Goal: Task Accomplishment & Management: Use online tool/utility

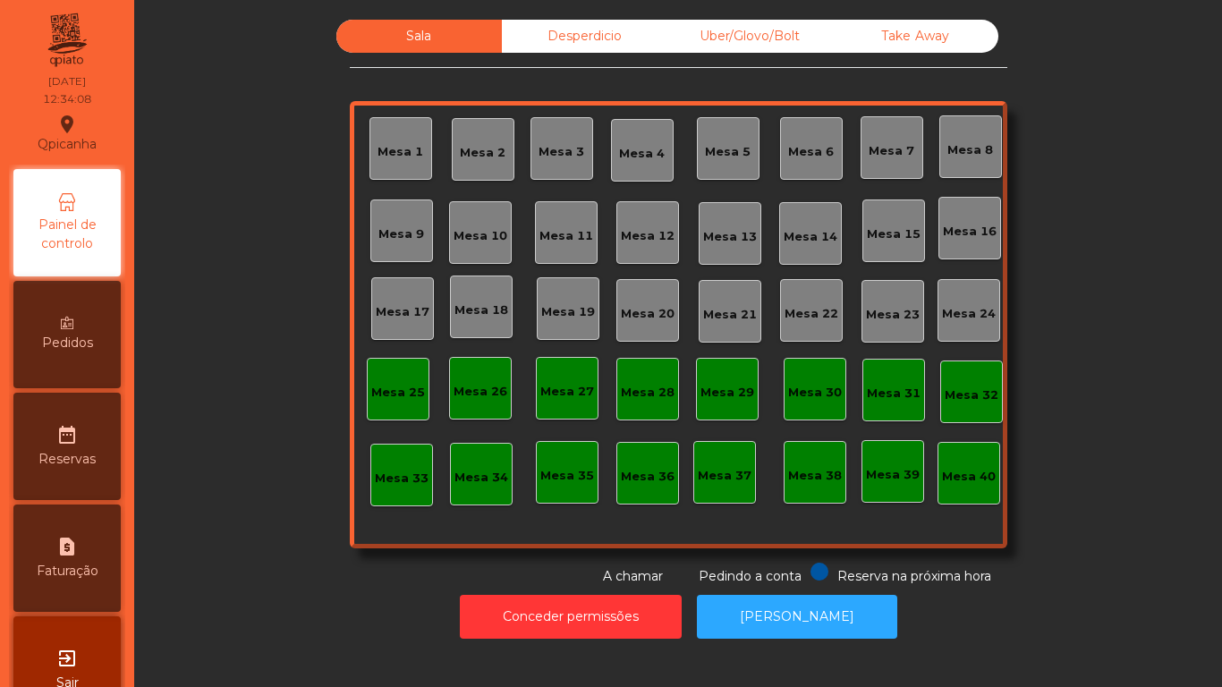
click at [480, 172] on div "Mesa 2" at bounding box center [483, 149] width 63 height 63
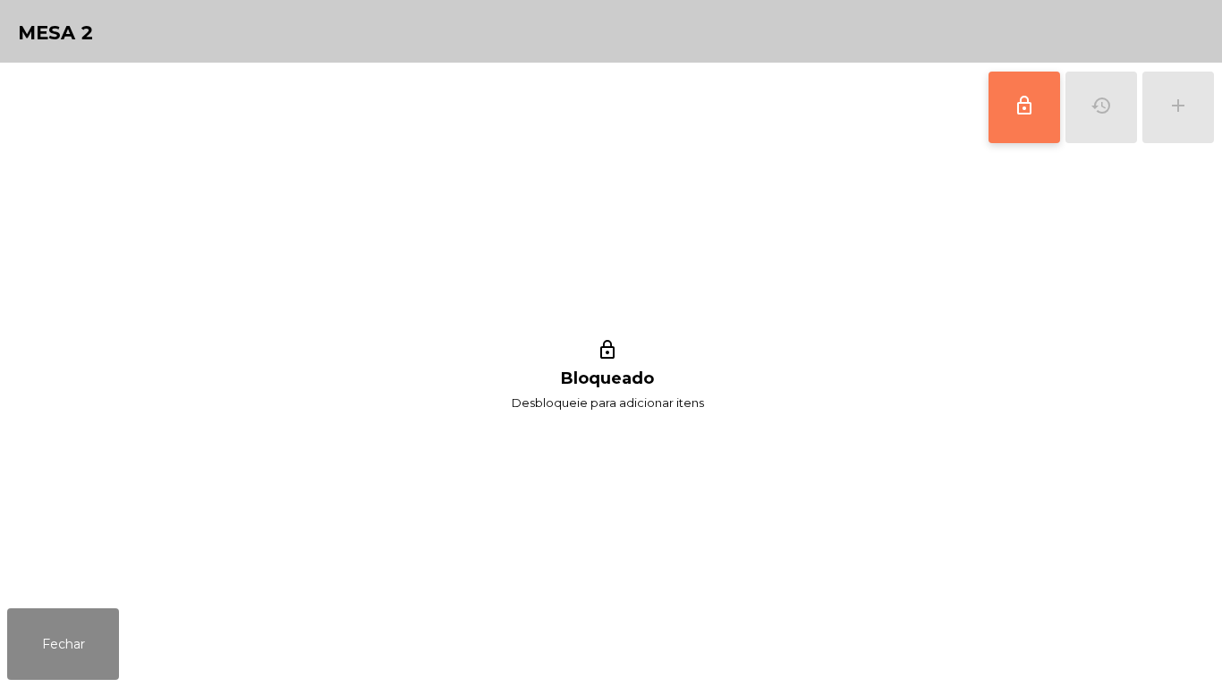
click at [1013, 133] on button "lock_outline" at bounding box center [1024, 108] width 72 height 72
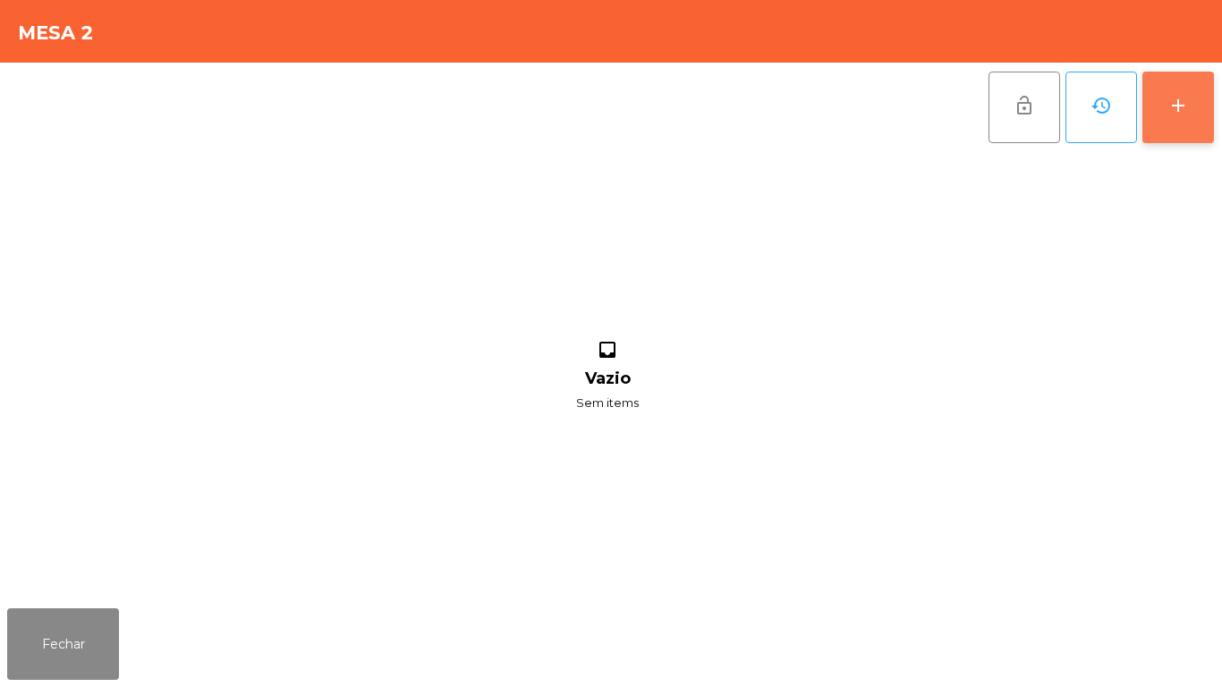
click at [1161, 120] on button "add" at bounding box center [1178, 108] width 72 height 72
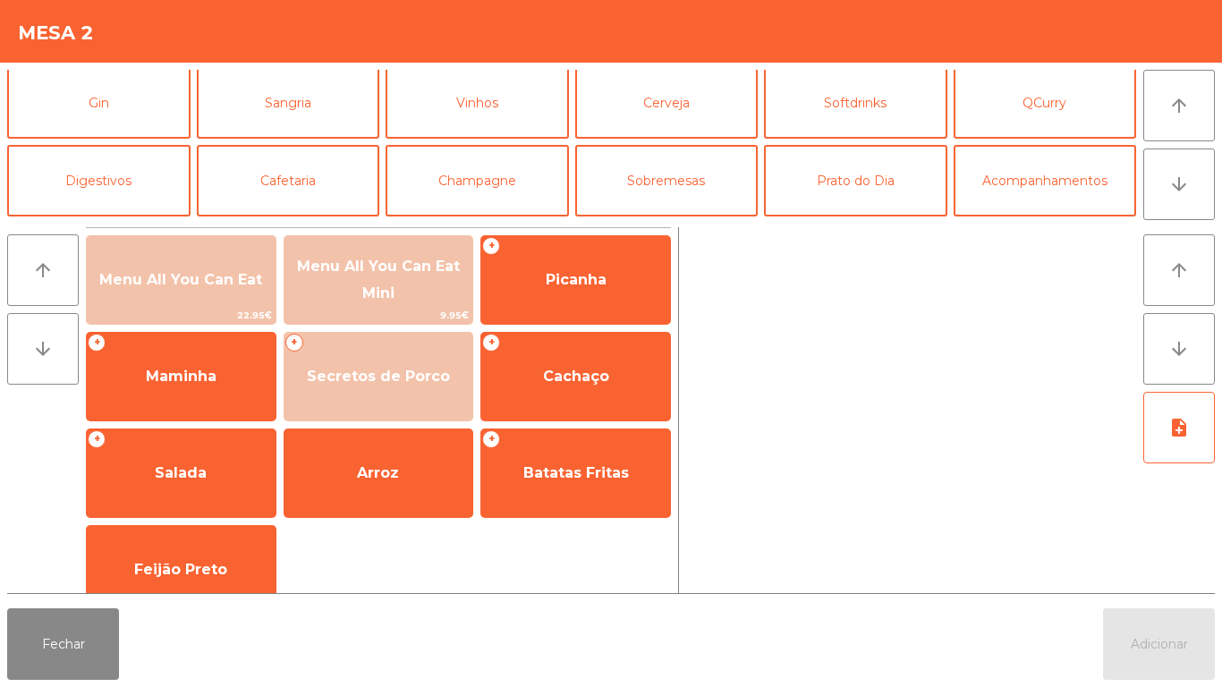
scroll to position [131, 0]
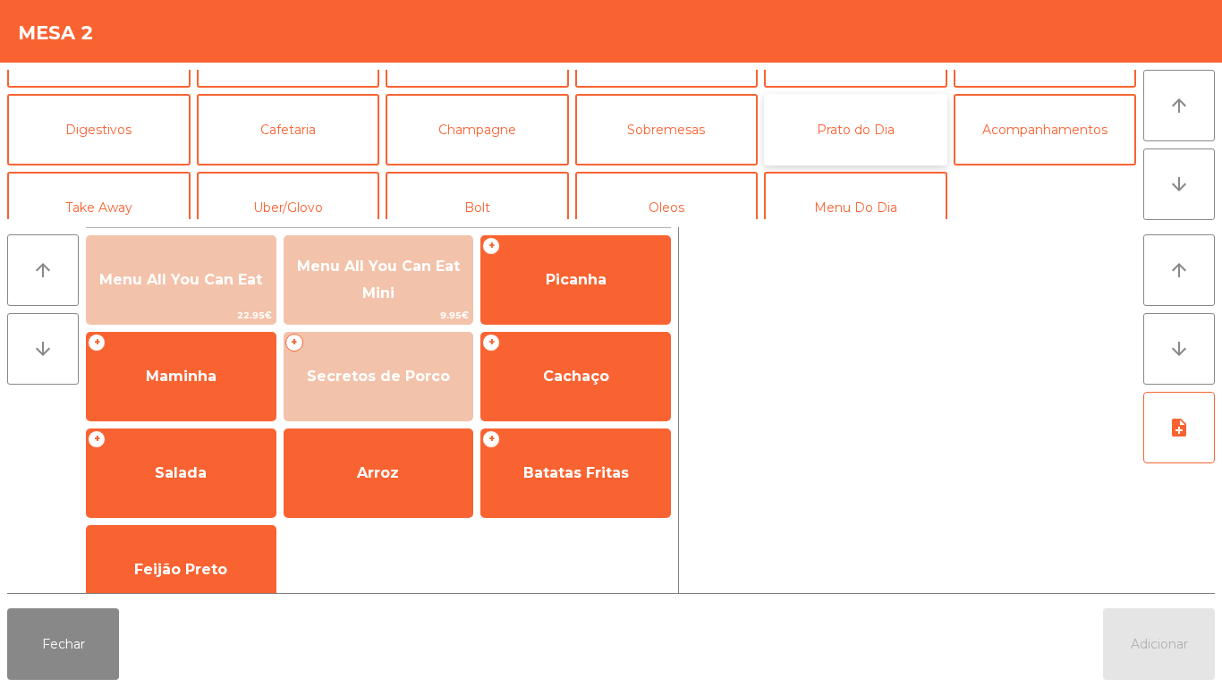
click at [859, 153] on button "Prato do Dia" at bounding box center [855, 130] width 183 height 72
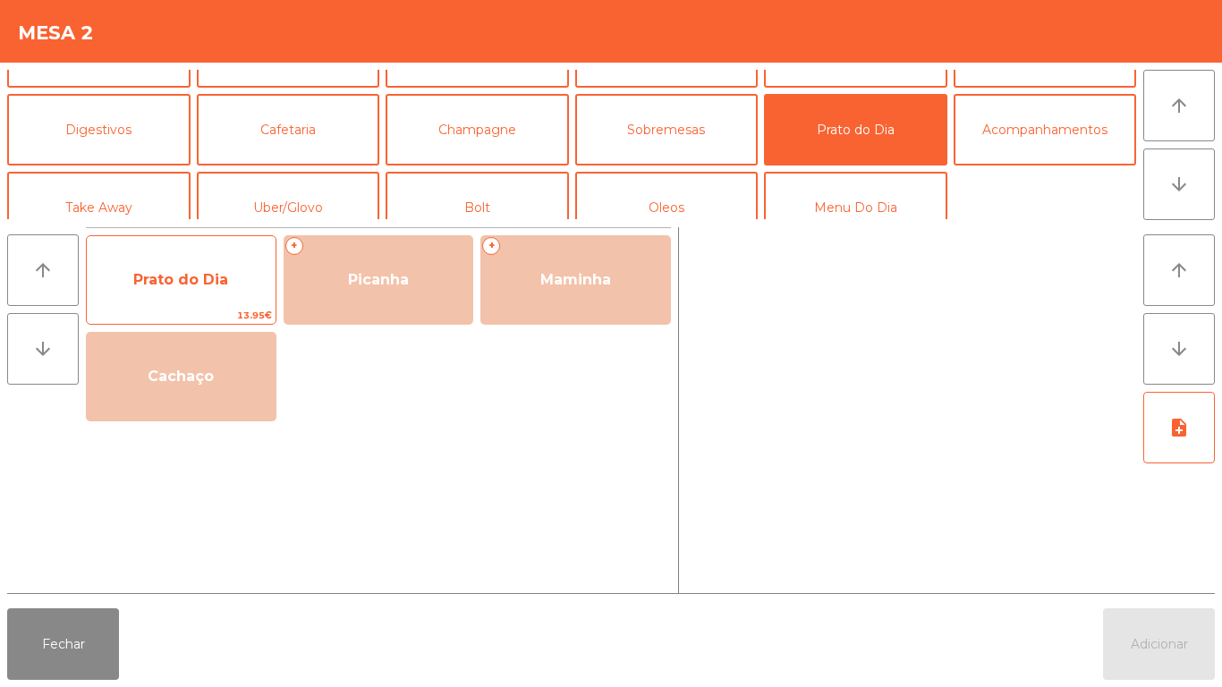
click at [199, 301] on span "Prato do Dia" at bounding box center [181, 280] width 189 height 48
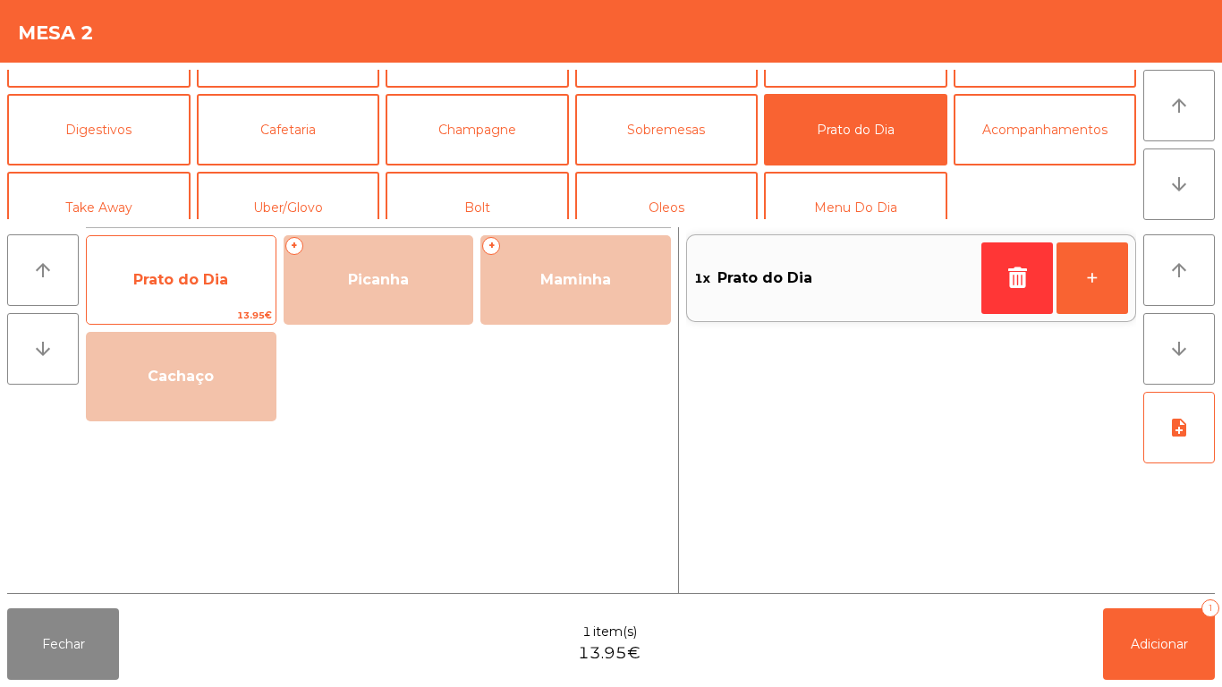
click at [200, 303] on span "Prato do Dia" at bounding box center [181, 280] width 189 height 48
click at [190, 281] on span "Prato do Dia" at bounding box center [180, 279] width 95 height 17
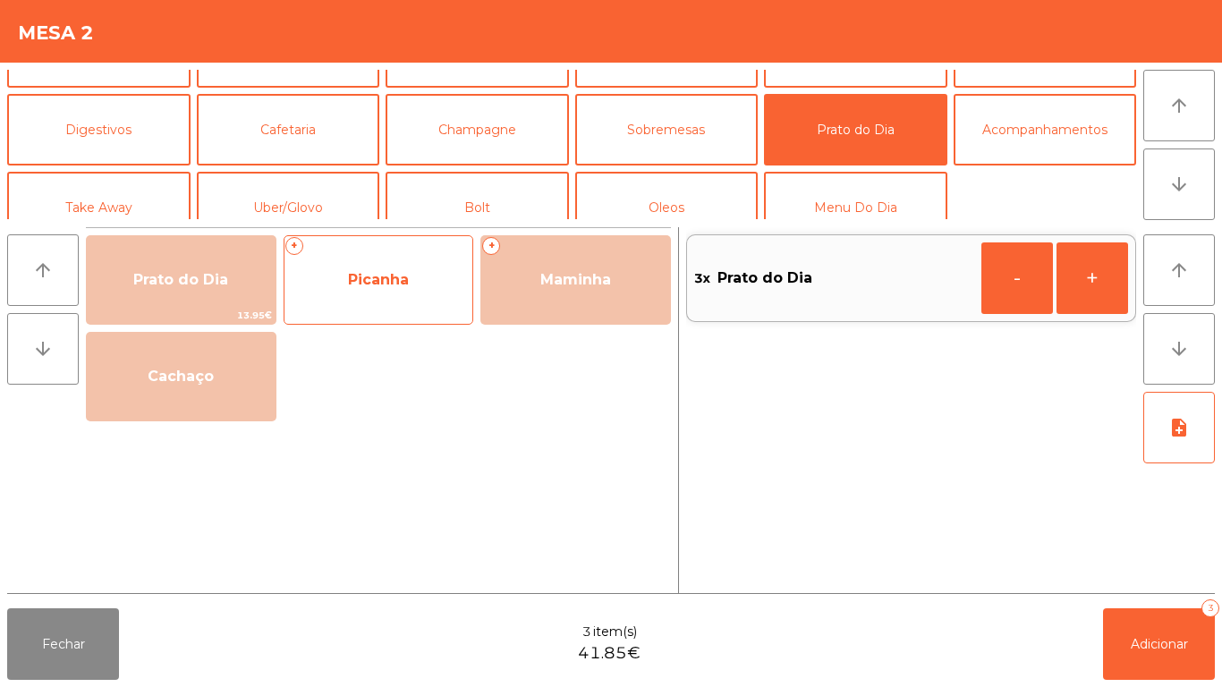
click at [384, 301] on span "Picanha" at bounding box center [378, 280] width 189 height 48
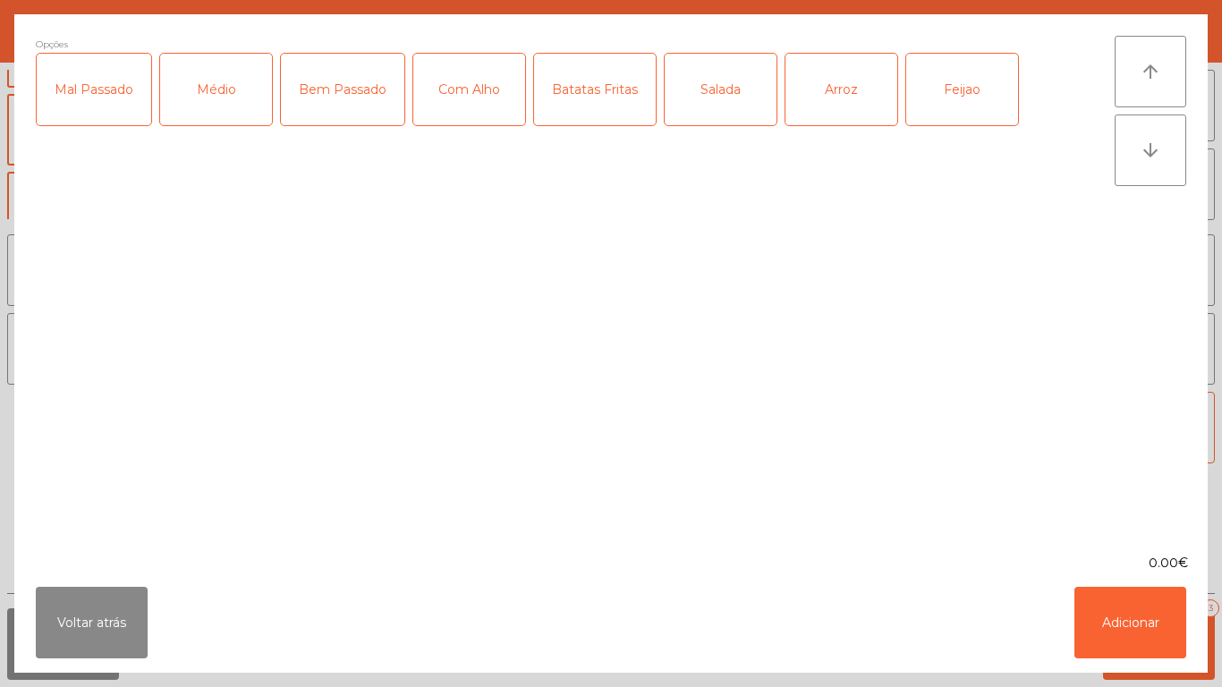
click at [231, 118] on div "Médio" at bounding box center [216, 90] width 112 height 72
click at [115, 97] on div "Mal Passado" at bounding box center [94, 90] width 114 height 72
click at [466, 118] on div "Com Alho" at bounding box center [469, 90] width 112 height 72
click at [597, 115] on div "Batatas Fritas" at bounding box center [595, 90] width 122 height 72
click at [822, 120] on div "Arroz" at bounding box center [841, 90] width 112 height 72
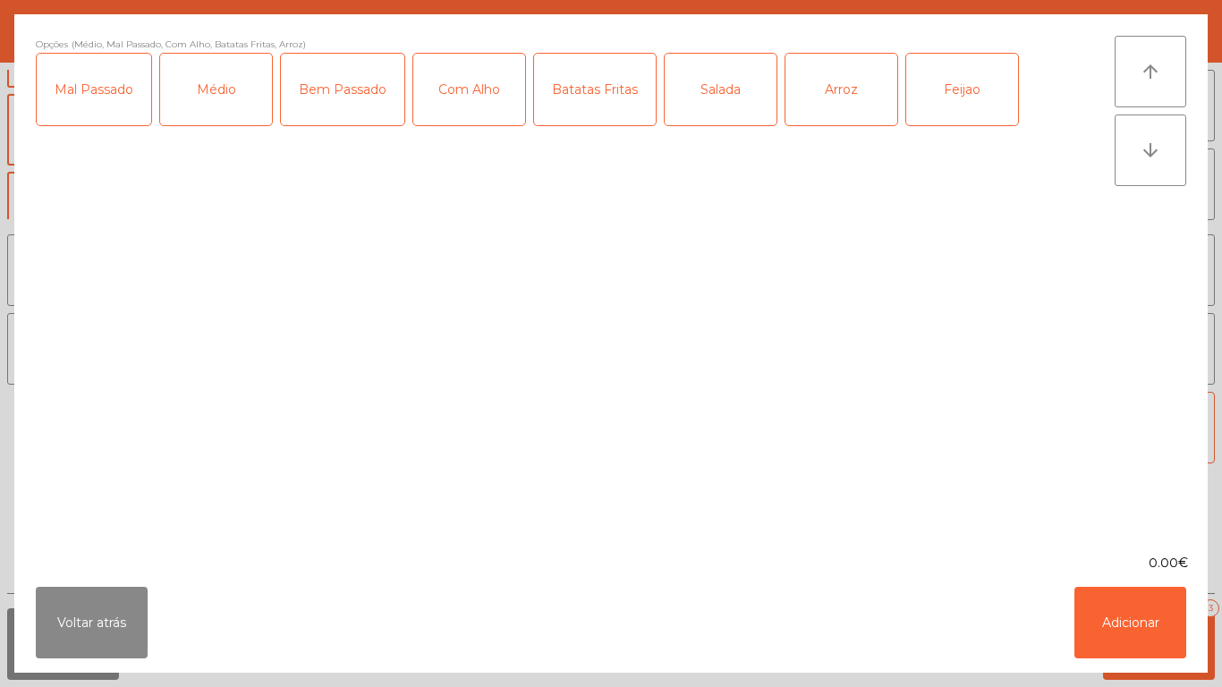
click at [958, 105] on div "Feijao" at bounding box center [962, 90] width 112 height 72
click at [1101, 616] on button "Adicionar" at bounding box center [1130, 623] width 112 height 72
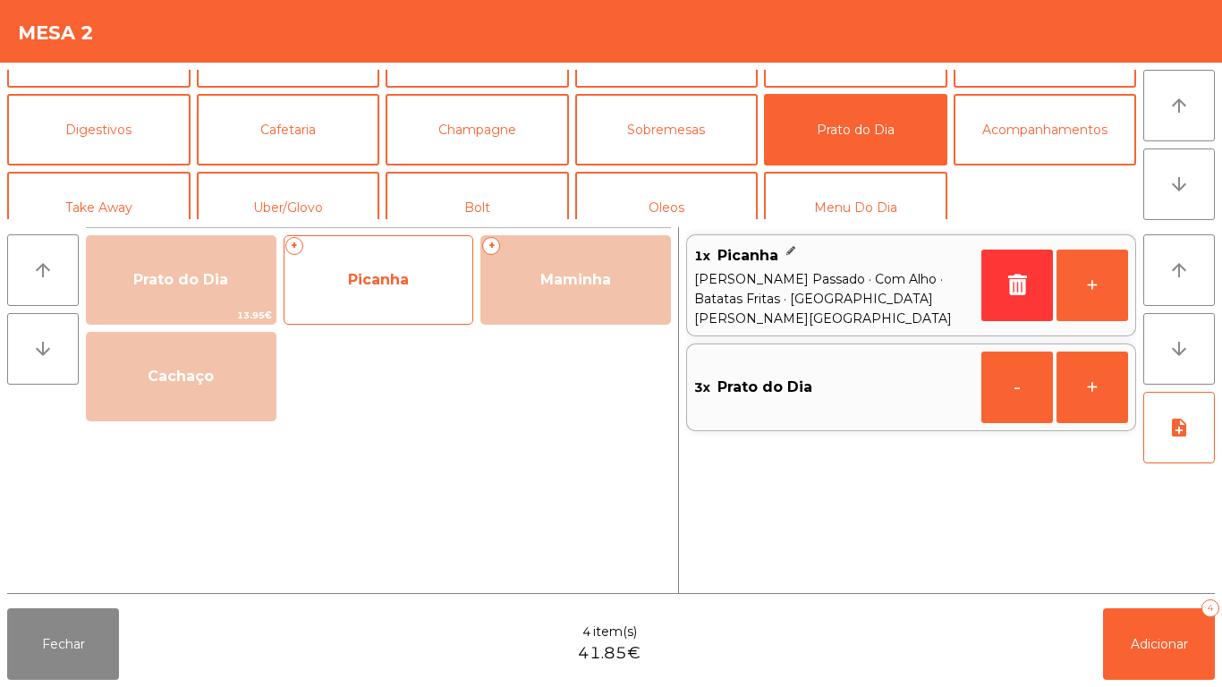
click at [391, 291] on span "Picanha" at bounding box center [378, 280] width 189 height 48
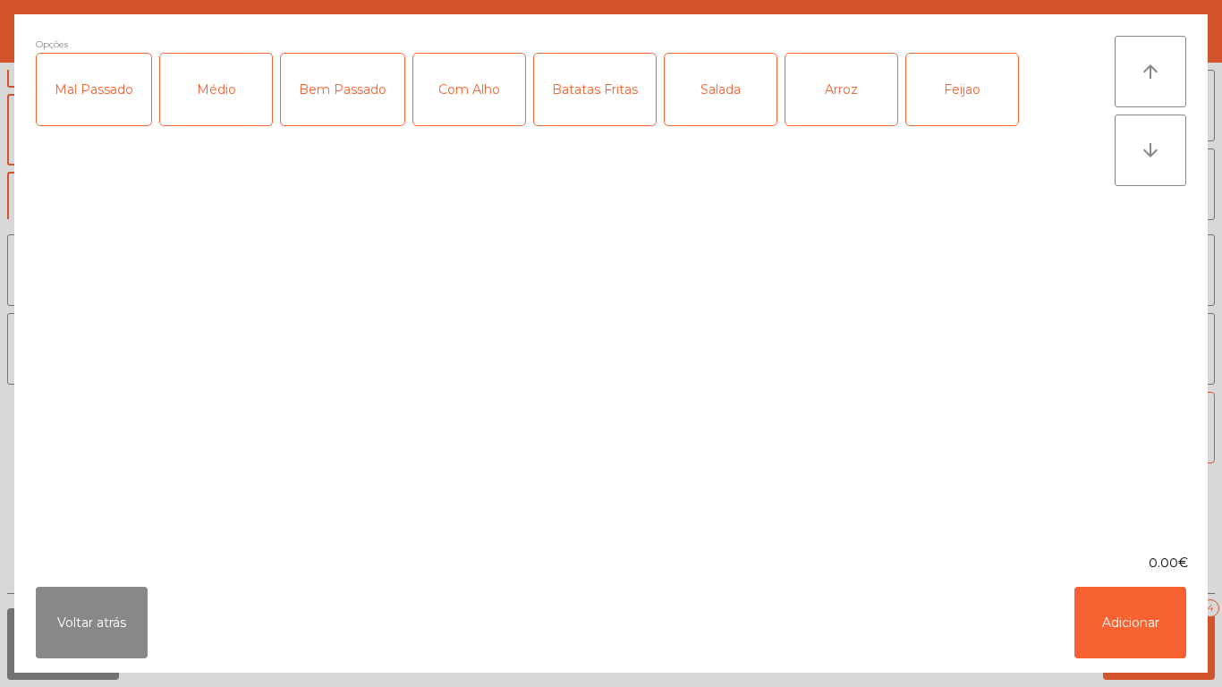
click at [234, 122] on div "Médio" at bounding box center [216, 90] width 112 height 72
click at [471, 106] on div "Com Alho" at bounding box center [469, 90] width 112 height 72
click at [563, 120] on div "Batatas Fritas" at bounding box center [595, 90] width 122 height 72
click at [825, 111] on div "Arroz" at bounding box center [841, 90] width 112 height 72
click at [946, 92] on div "Feijao" at bounding box center [962, 90] width 112 height 72
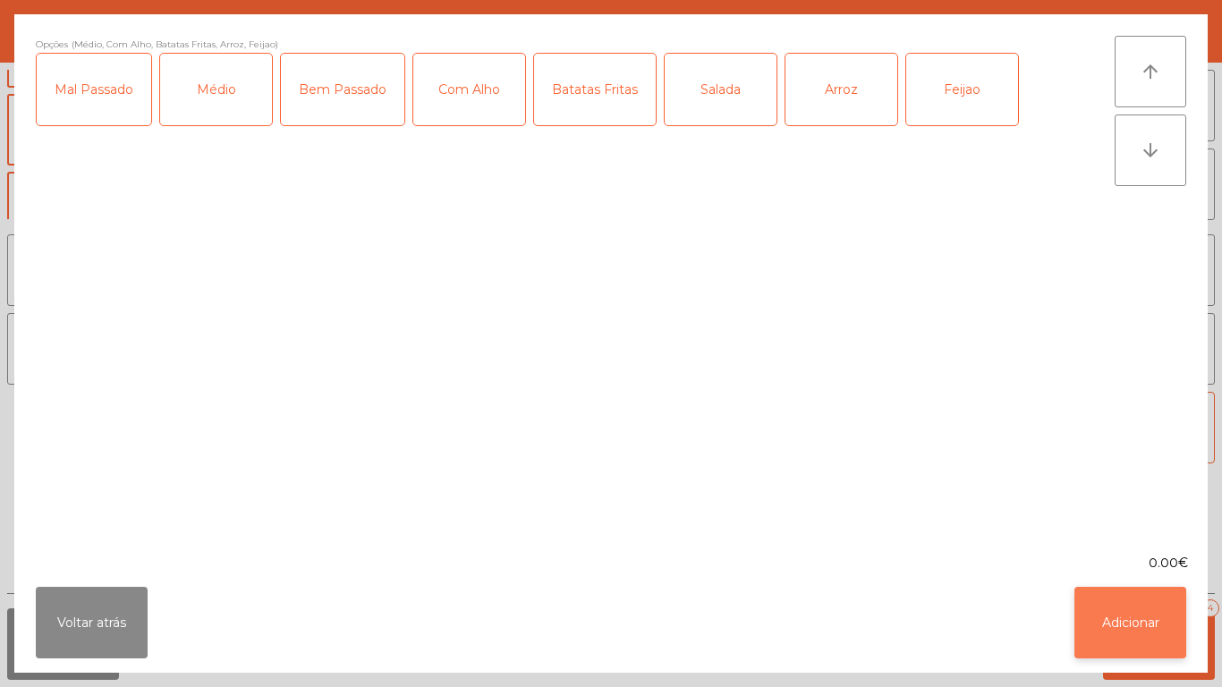
click at [1121, 622] on button "Adicionar" at bounding box center [1130, 623] width 112 height 72
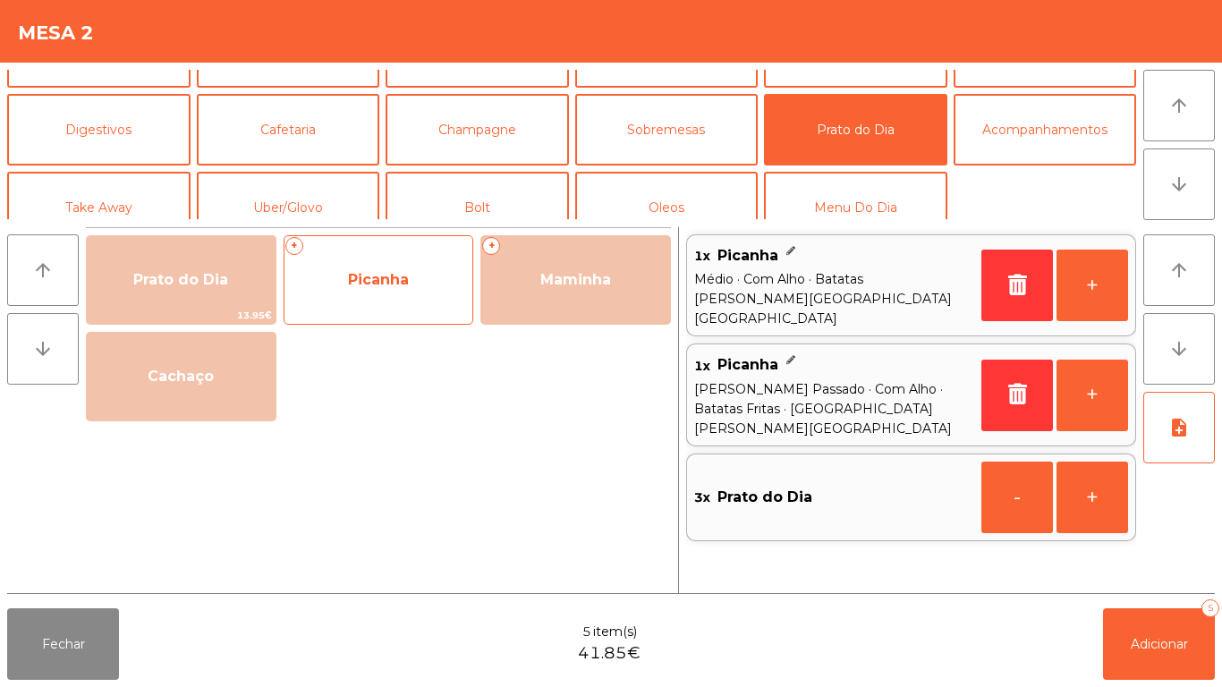
click at [395, 292] on span "Picanha" at bounding box center [378, 280] width 189 height 48
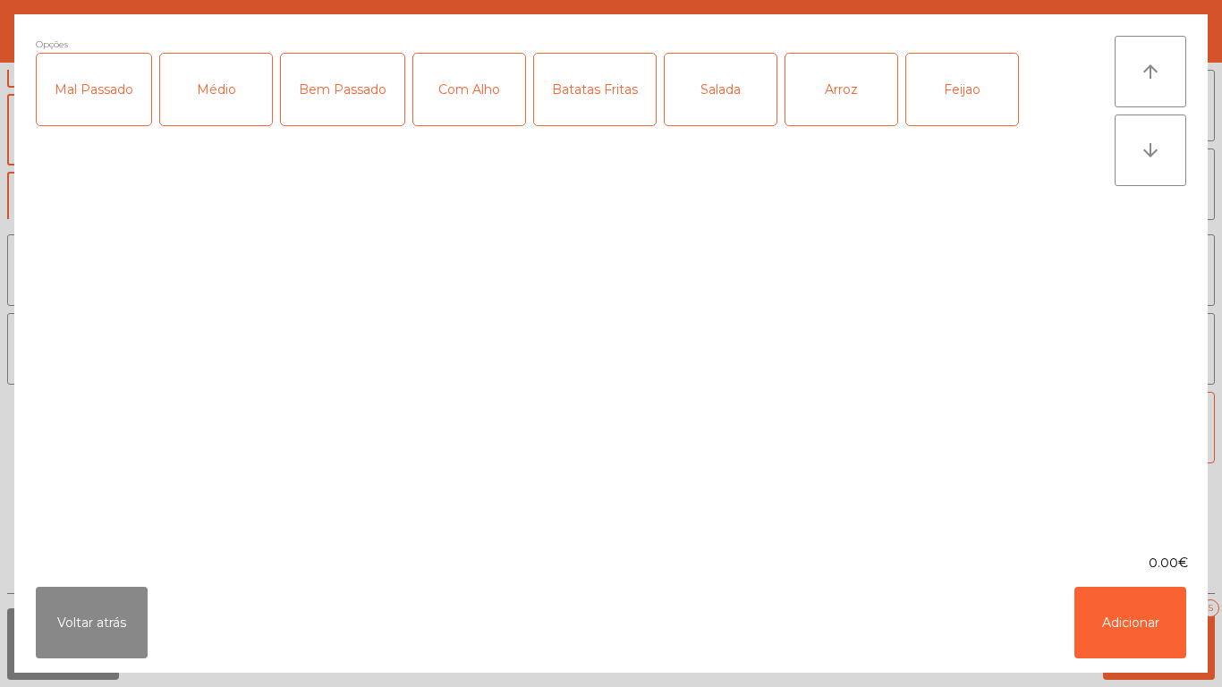
click at [232, 118] on div "Médio" at bounding box center [216, 90] width 112 height 72
click at [460, 124] on div "Com Alho" at bounding box center [469, 90] width 112 height 72
click at [719, 117] on div "Salada" at bounding box center [720, 90] width 112 height 72
click at [836, 114] on div "Arroz" at bounding box center [841, 90] width 112 height 72
click at [957, 111] on div "Feijao" at bounding box center [962, 90] width 112 height 72
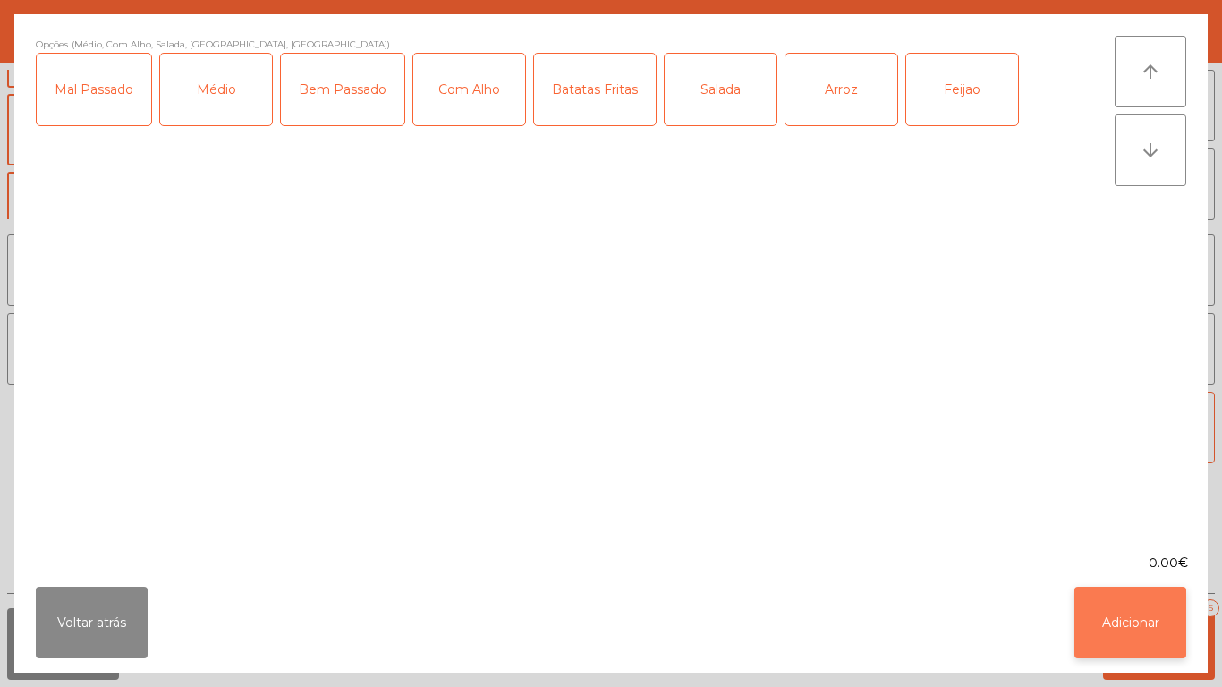
click at [1128, 614] on button "Adicionar" at bounding box center [1130, 623] width 112 height 72
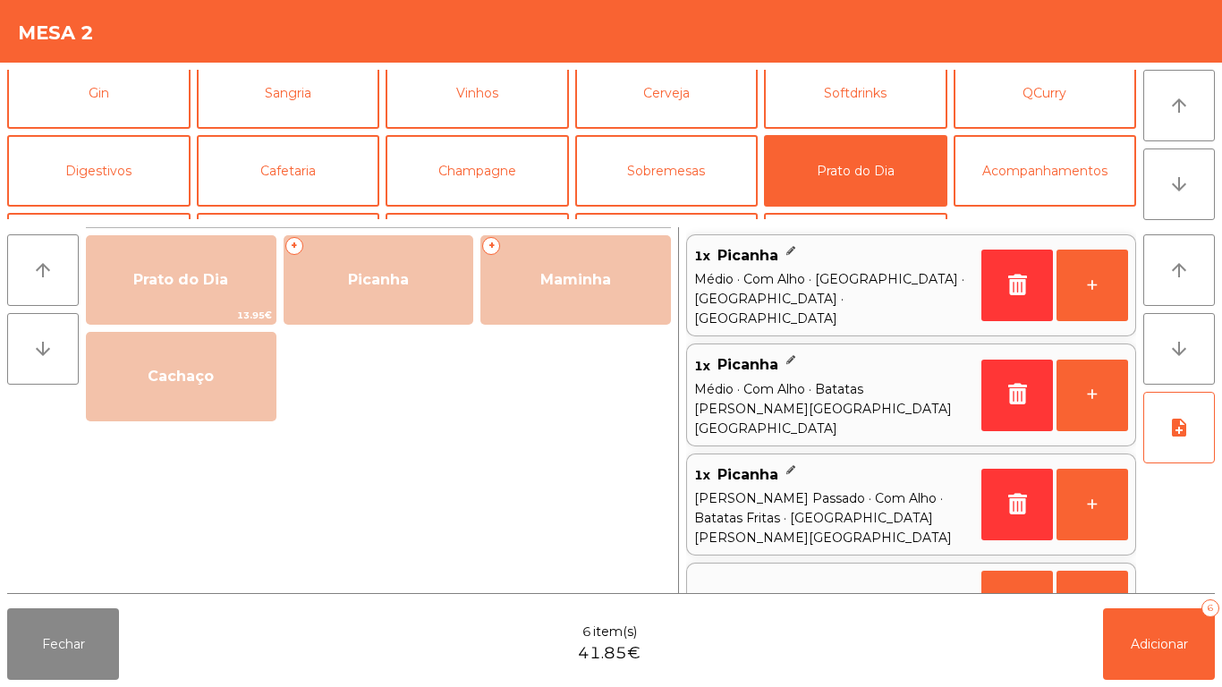
scroll to position [75, 0]
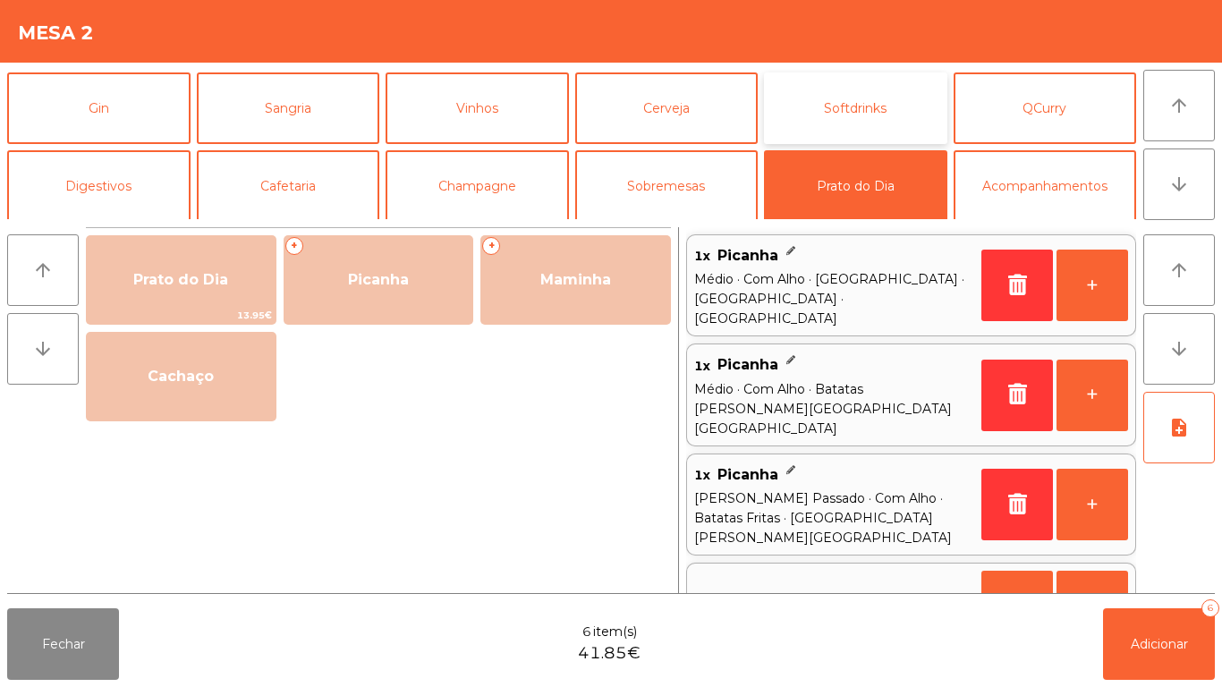
click at [823, 127] on button "Softdrinks" at bounding box center [855, 108] width 183 height 72
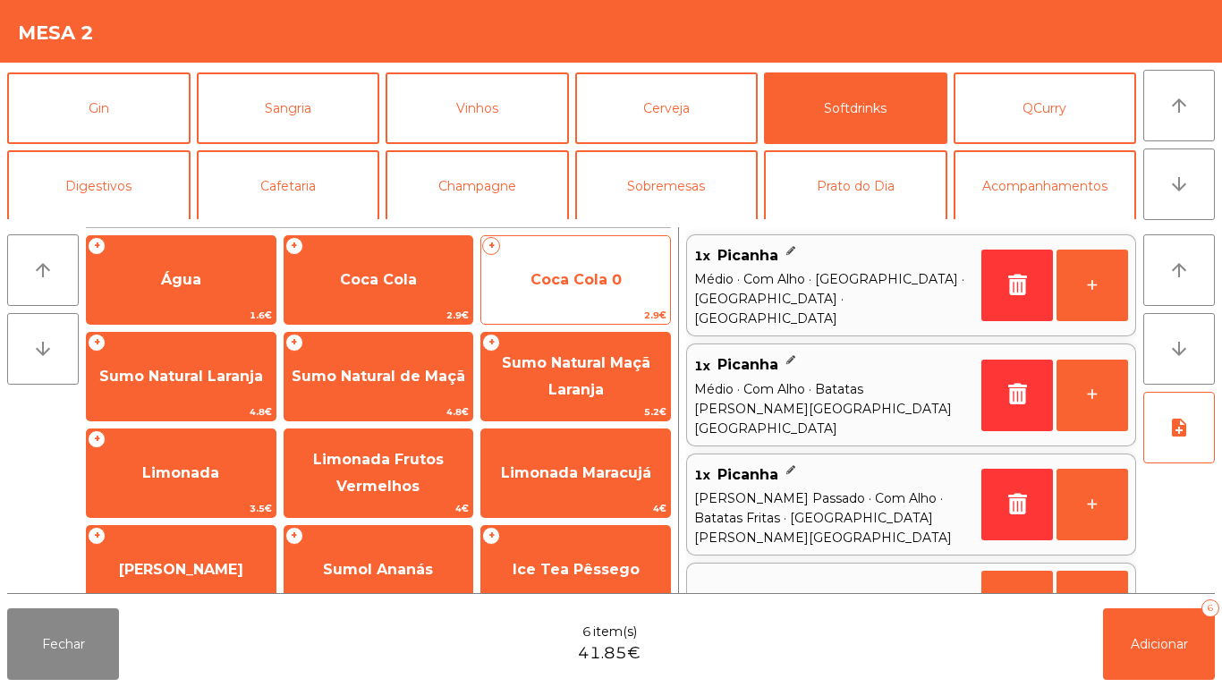
click at [562, 292] on span "Coca Cola 0" at bounding box center [575, 280] width 189 height 48
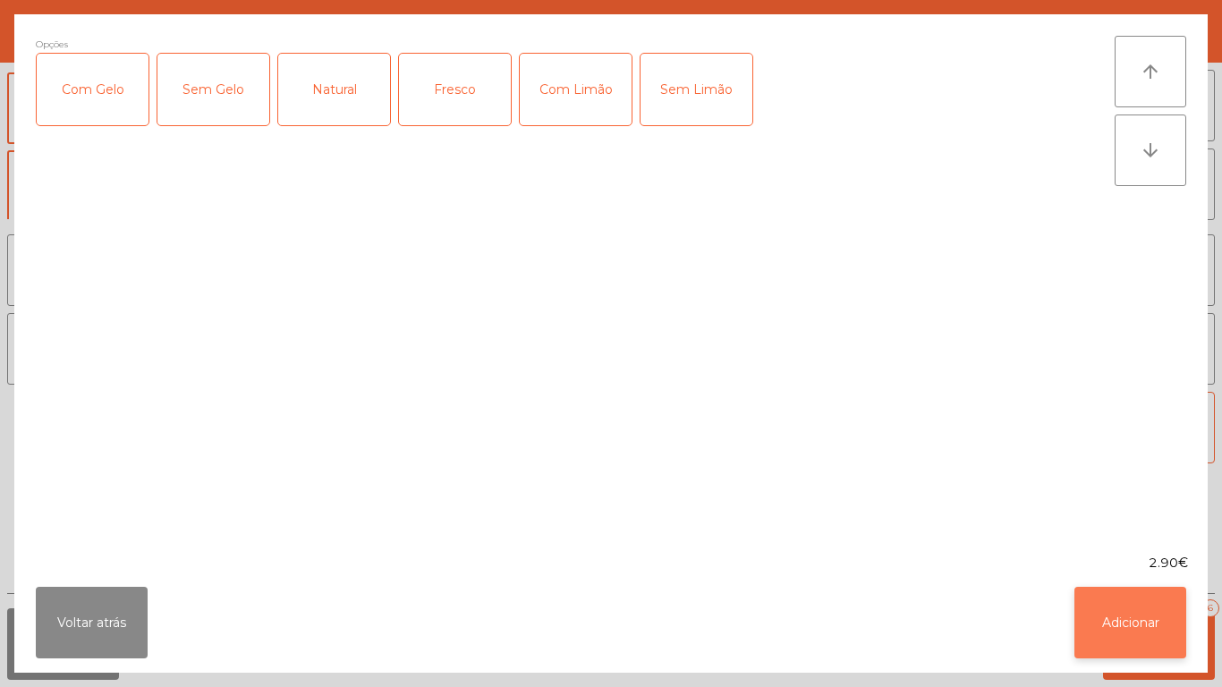
click at [1113, 633] on button "Adicionar" at bounding box center [1130, 623] width 112 height 72
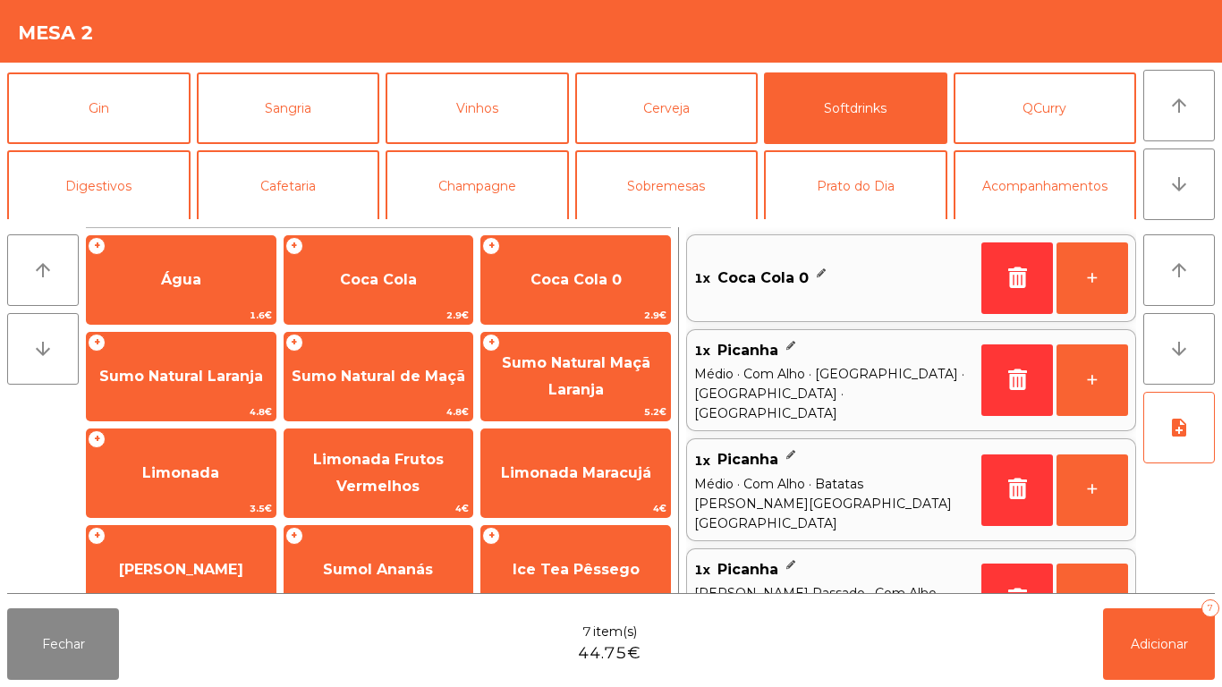
scroll to position [7, 0]
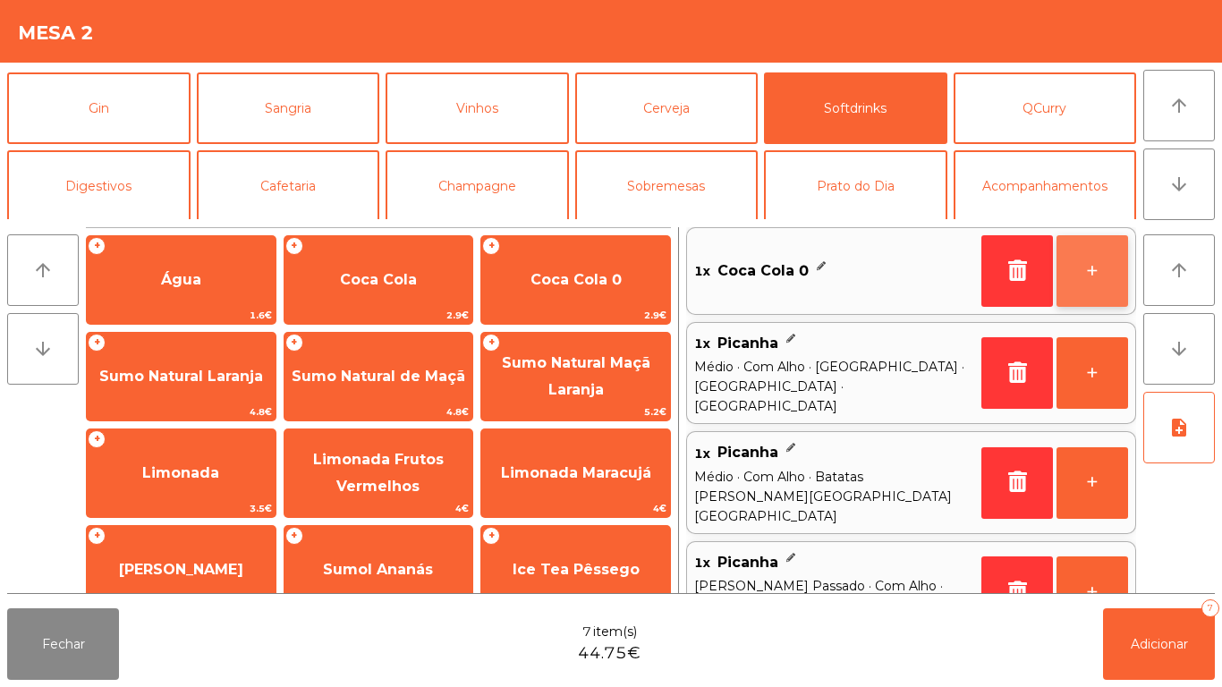
click at [1082, 275] on button "+" at bounding box center [1092, 271] width 72 height 72
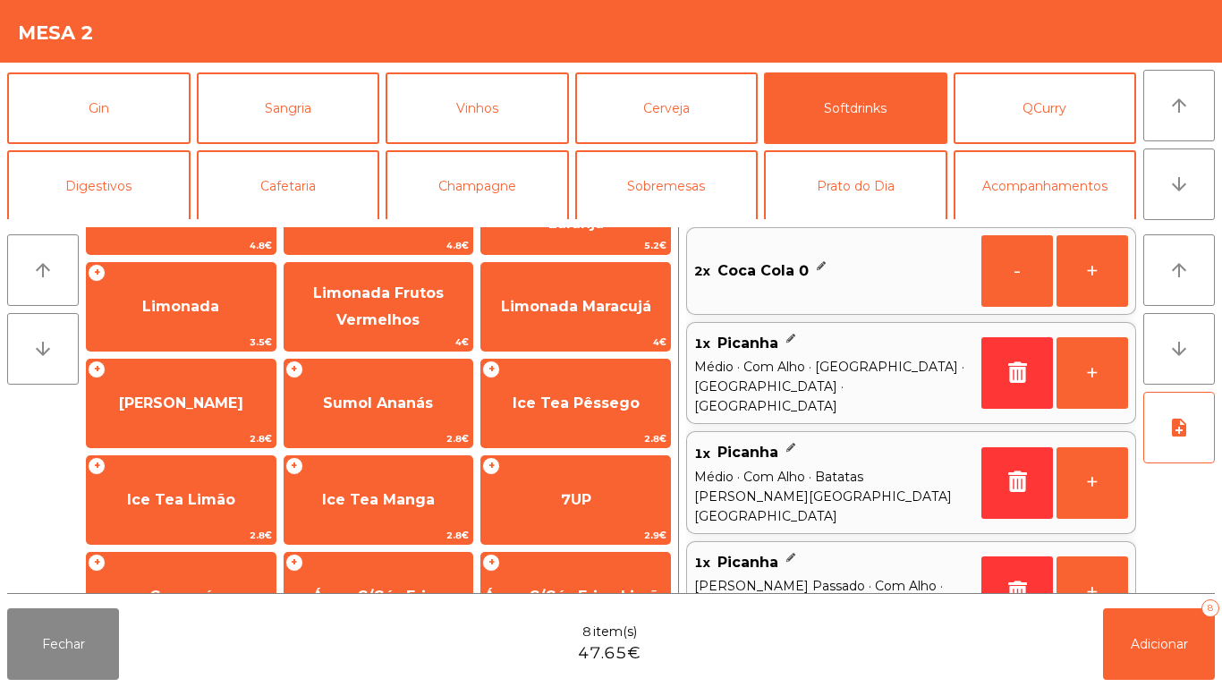
scroll to position [318, 0]
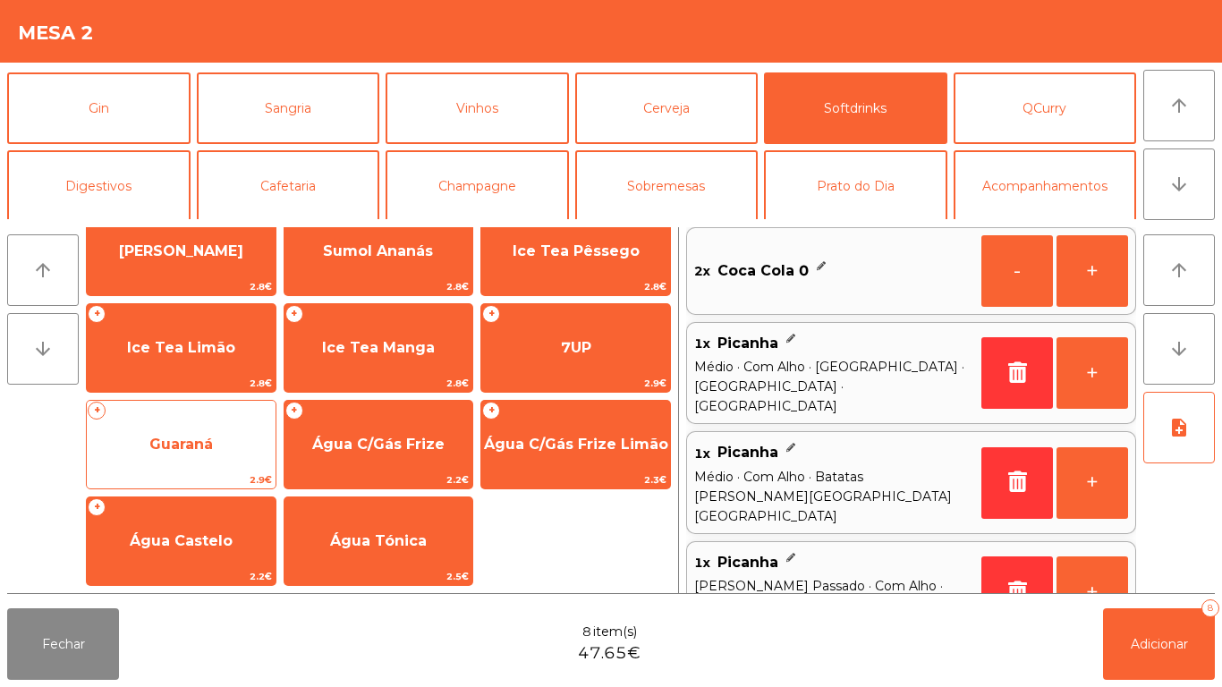
click at [213, 431] on span "Guaraná" at bounding box center [181, 444] width 189 height 48
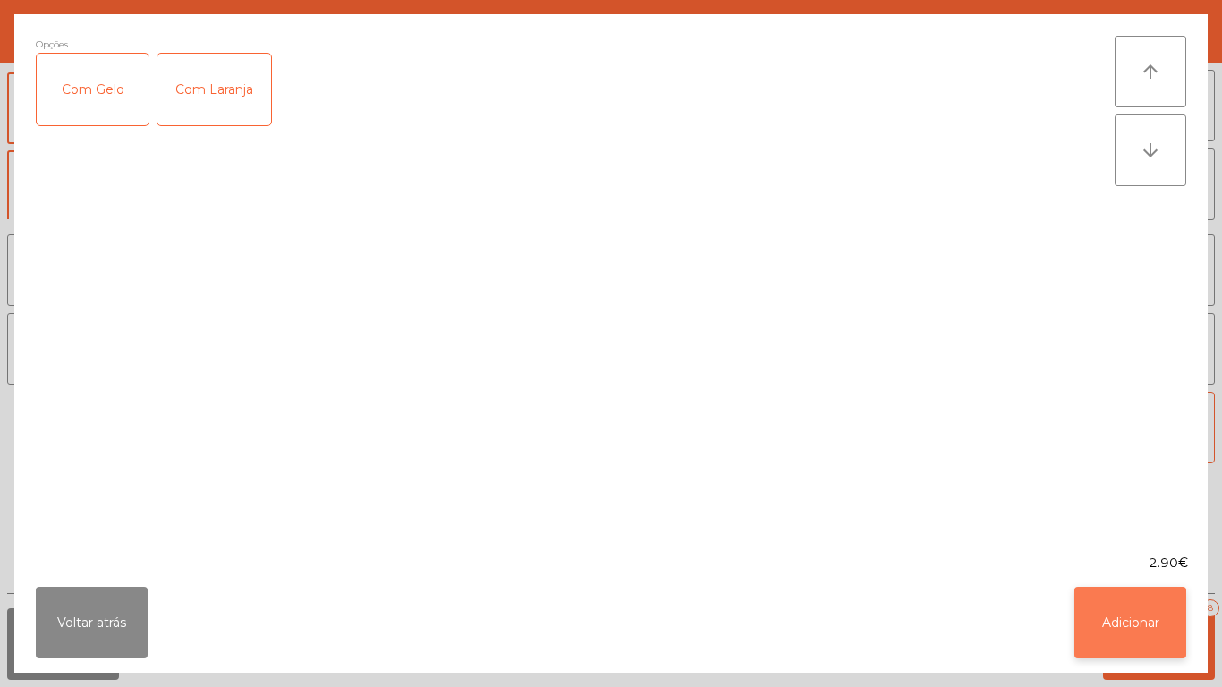
click at [1116, 617] on button "Adicionar" at bounding box center [1130, 623] width 112 height 72
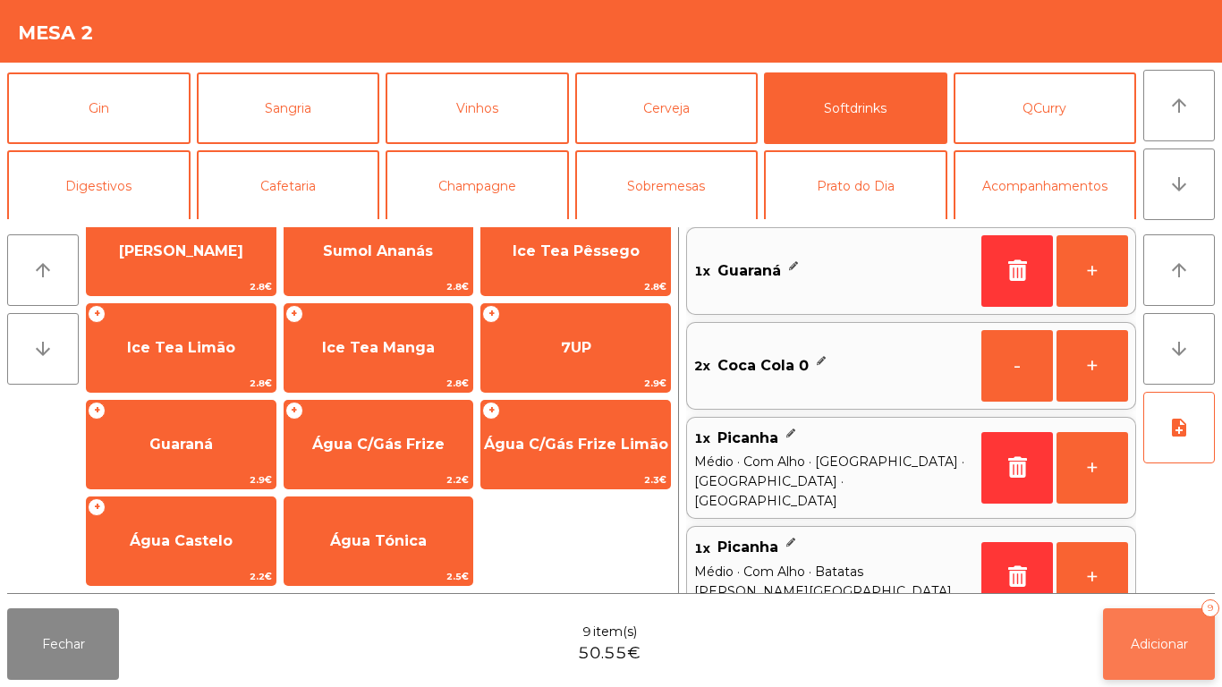
click at [1147, 644] on span "Adicionar" at bounding box center [1158, 644] width 57 height 16
